Goal: Find specific page/section

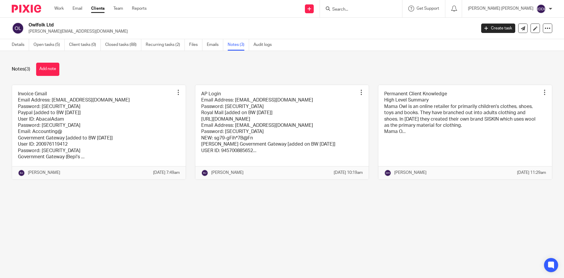
click at [358, 6] on form at bounding box center [363, 8] width 63 height 7
click at [360, 9] on input "Search" at bounding box center [358, 9] width 53 height 5
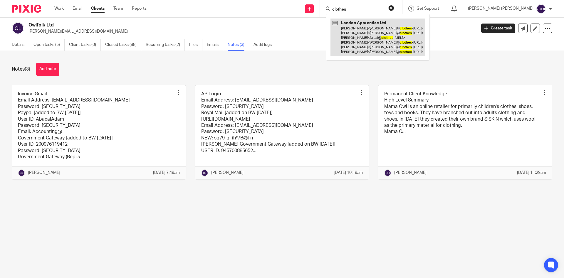
type input "clothes"
click at [383, 44] on link at bounding box center [377, 37] width 95 height 37
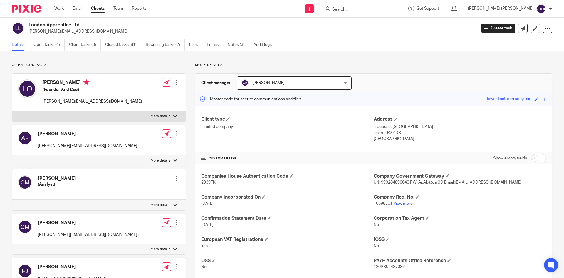
click at [236, 45] on link "Notes (3)" at bounding box center [238, 44] width 21 height 11
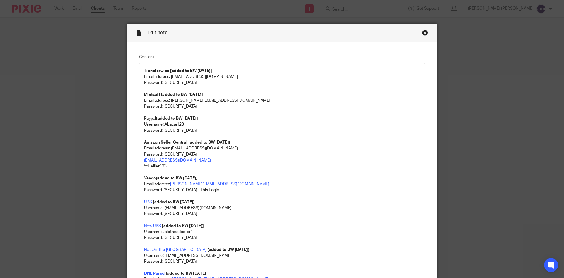
click at [520, 89] on div "Edit note Content Transferwise [added to BW [DATE]] Email address: [EMAIL_ADDRE…" at bounding box center [282, 139] width 564 height 278
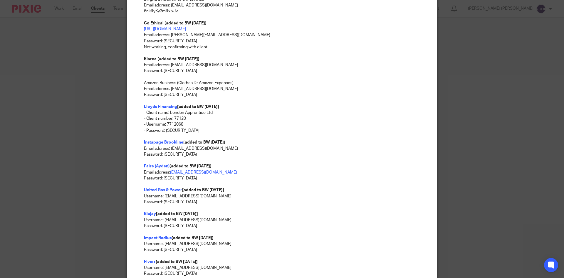
scroll to position [461, 0]
